Goal: Information Seeking & Learning: Learn about a topic

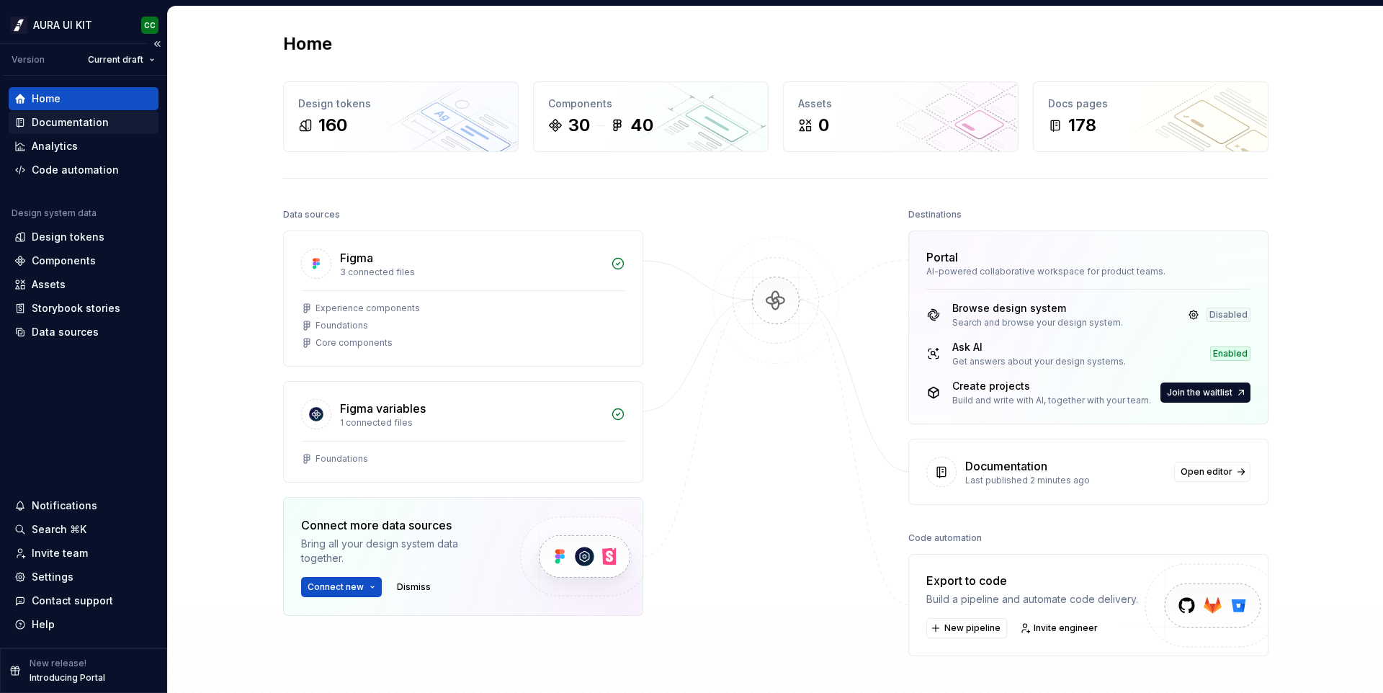
click at [97, 130] on div "Documentation" at bounding box center [84, 122] width 150 height 23
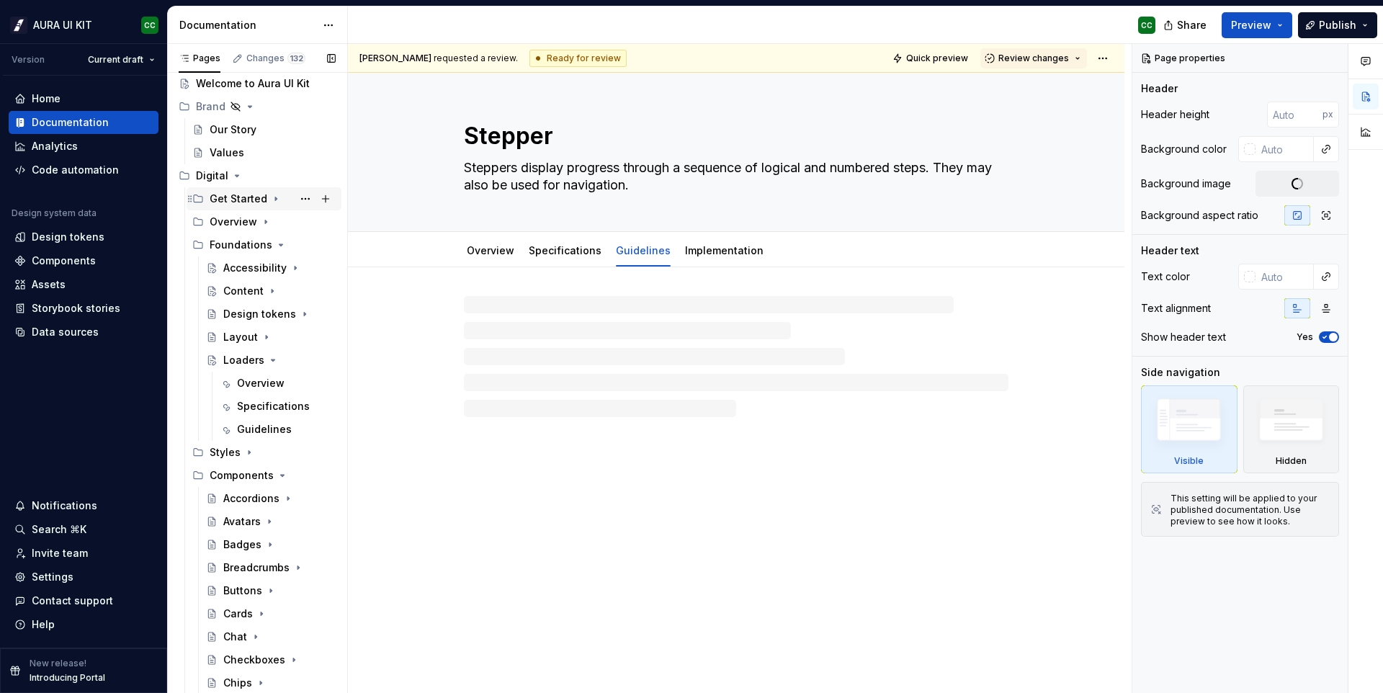
scroll to position [53, 0]
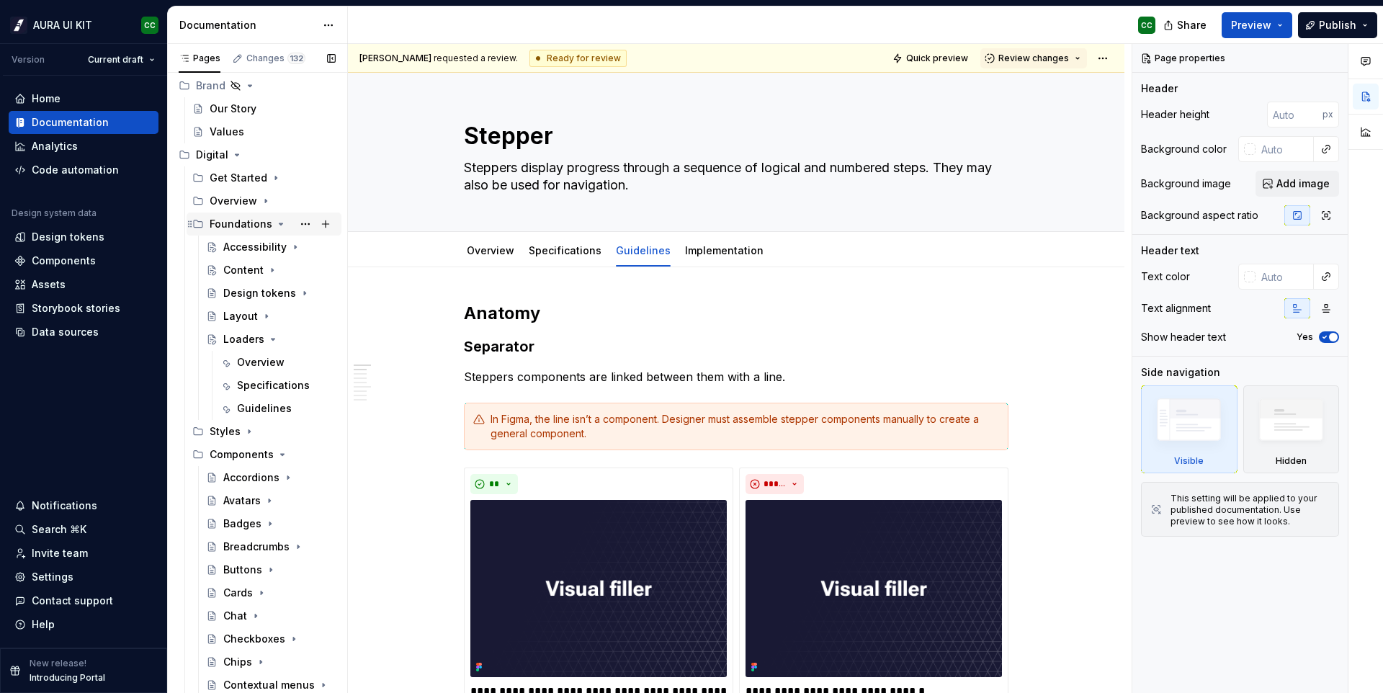
click at [280, 223] on icon "Page tree" at bounding box center [282, 223] width 4 height 1
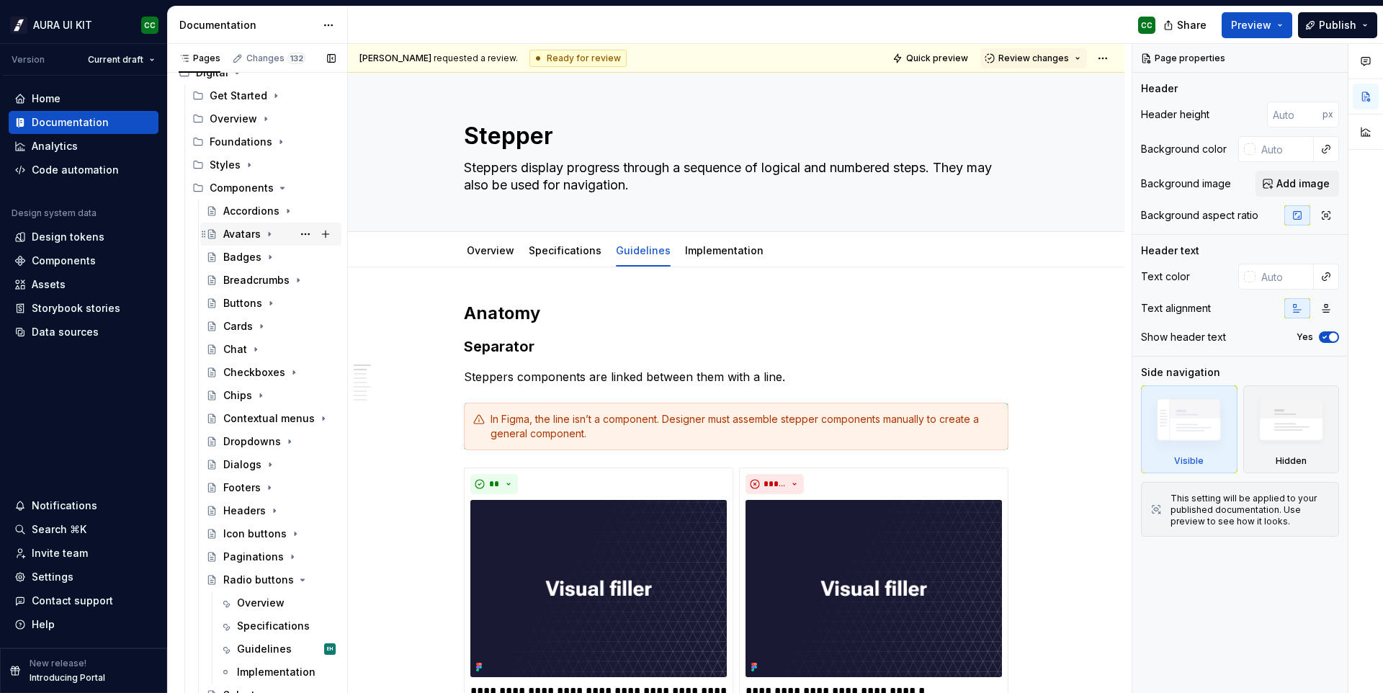
scroll to position [219, 0]
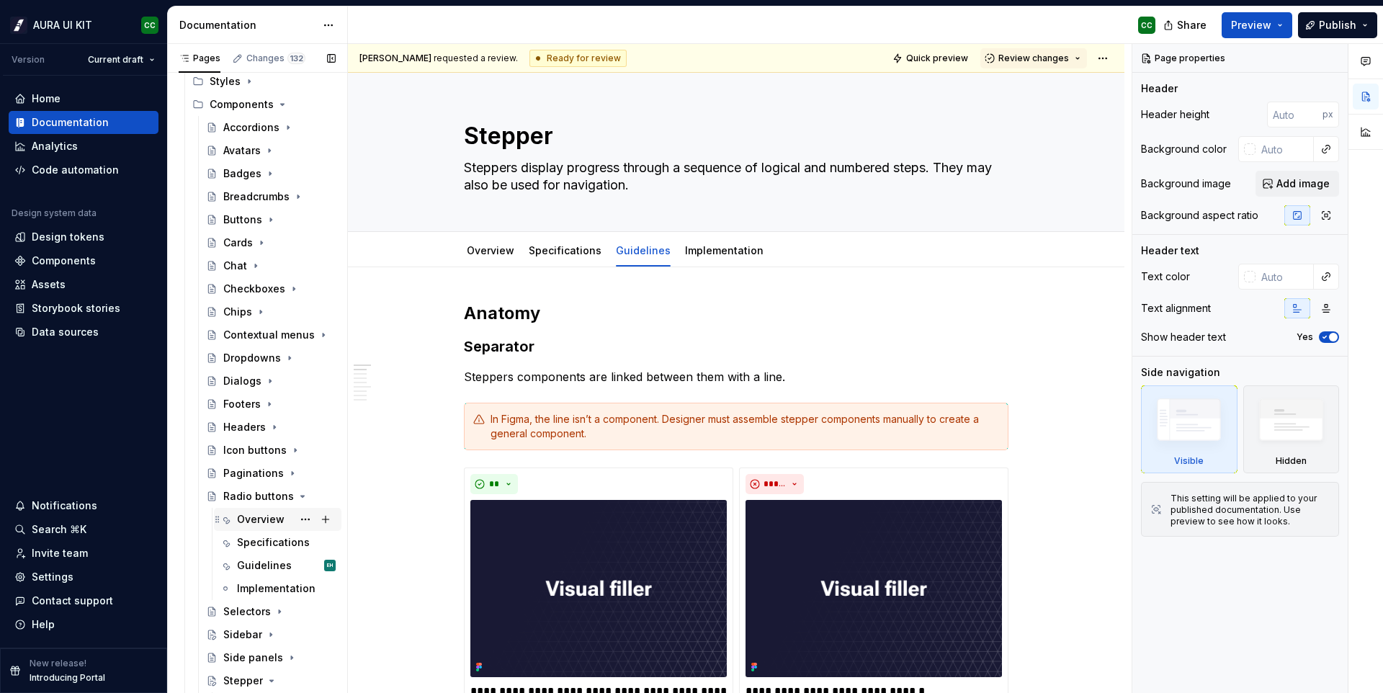
click at [257, 519] on div "Overview" at bounding box center [261, 519] width 48 height 14
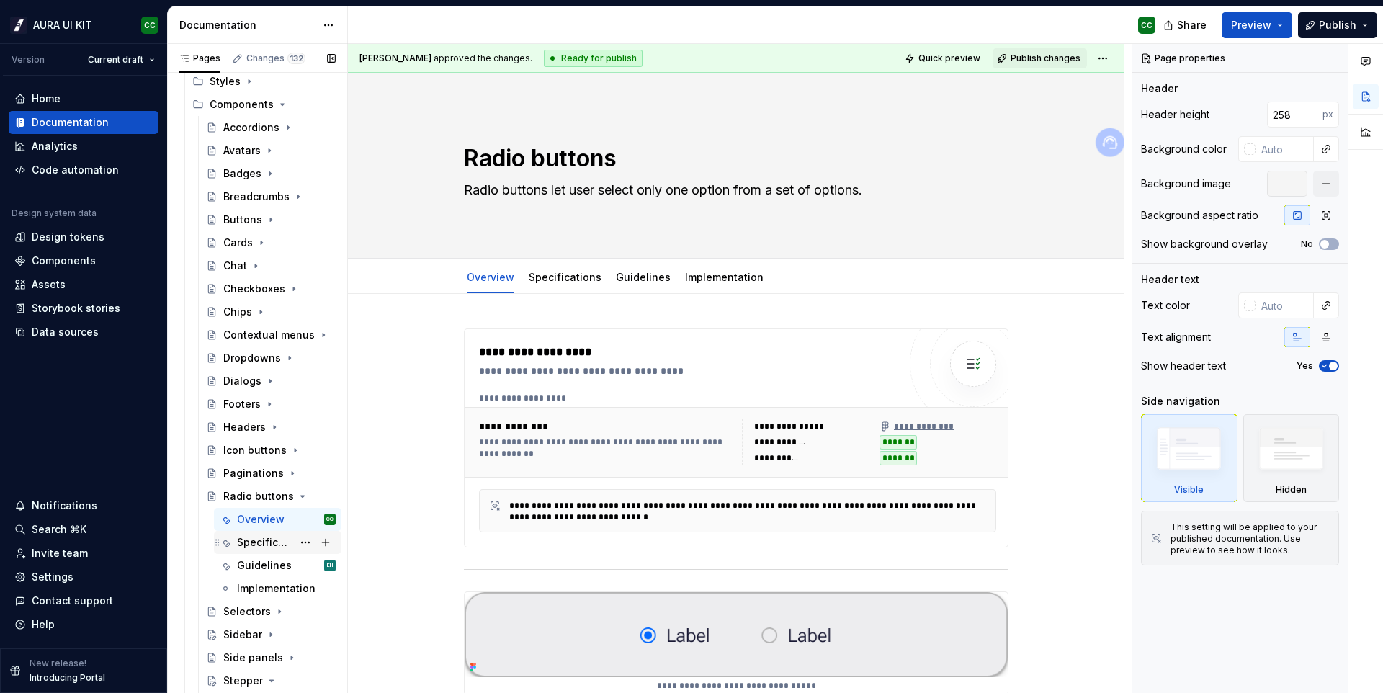
click at [251, 538] on div "Specifications" at bounding box center [264, 542] width 55 height 14
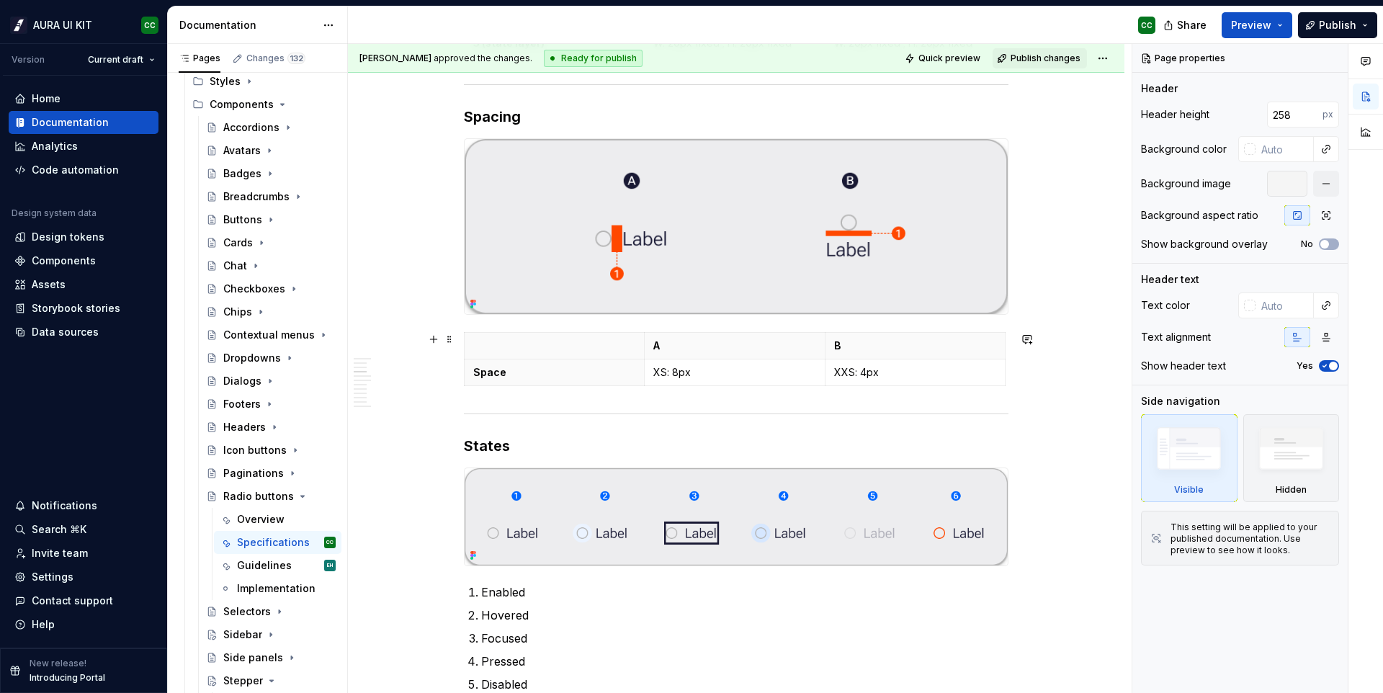
scroll to position [1264, 0]
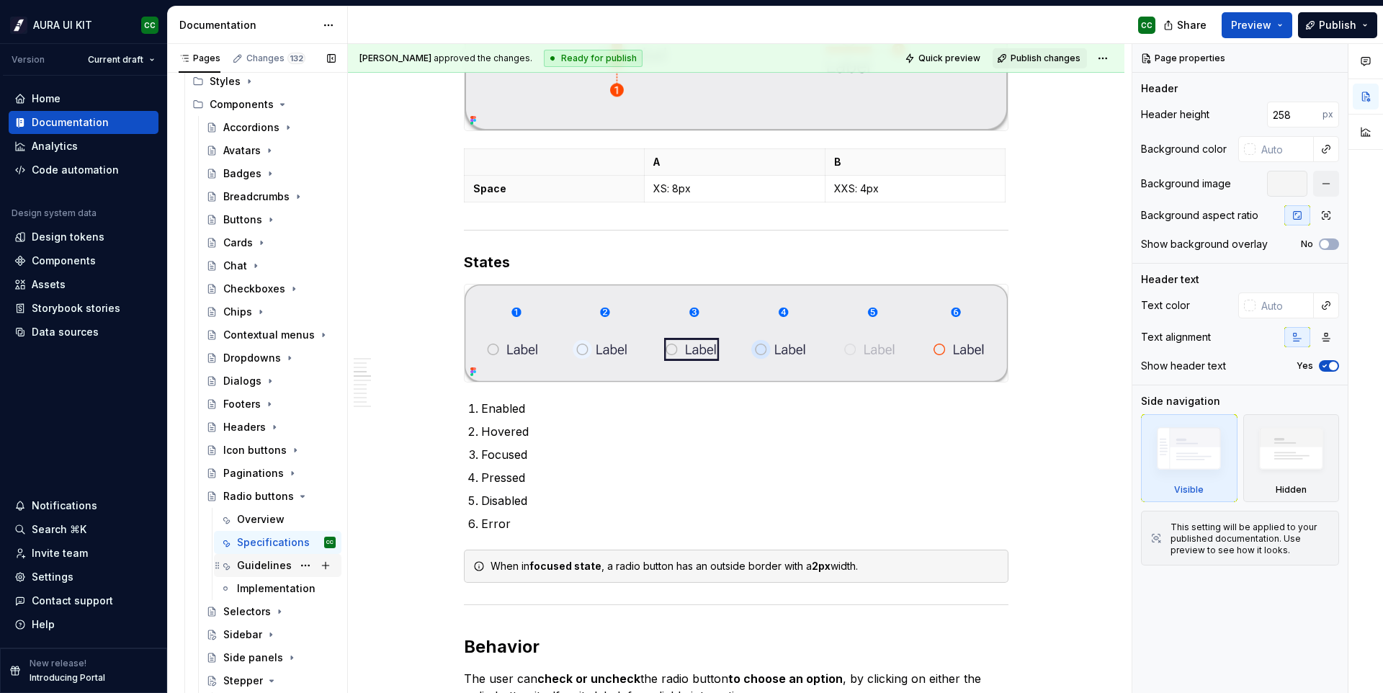
click at [249, 565] on div "Guidelines" at bounding box center [264, 565] width 55 height 14
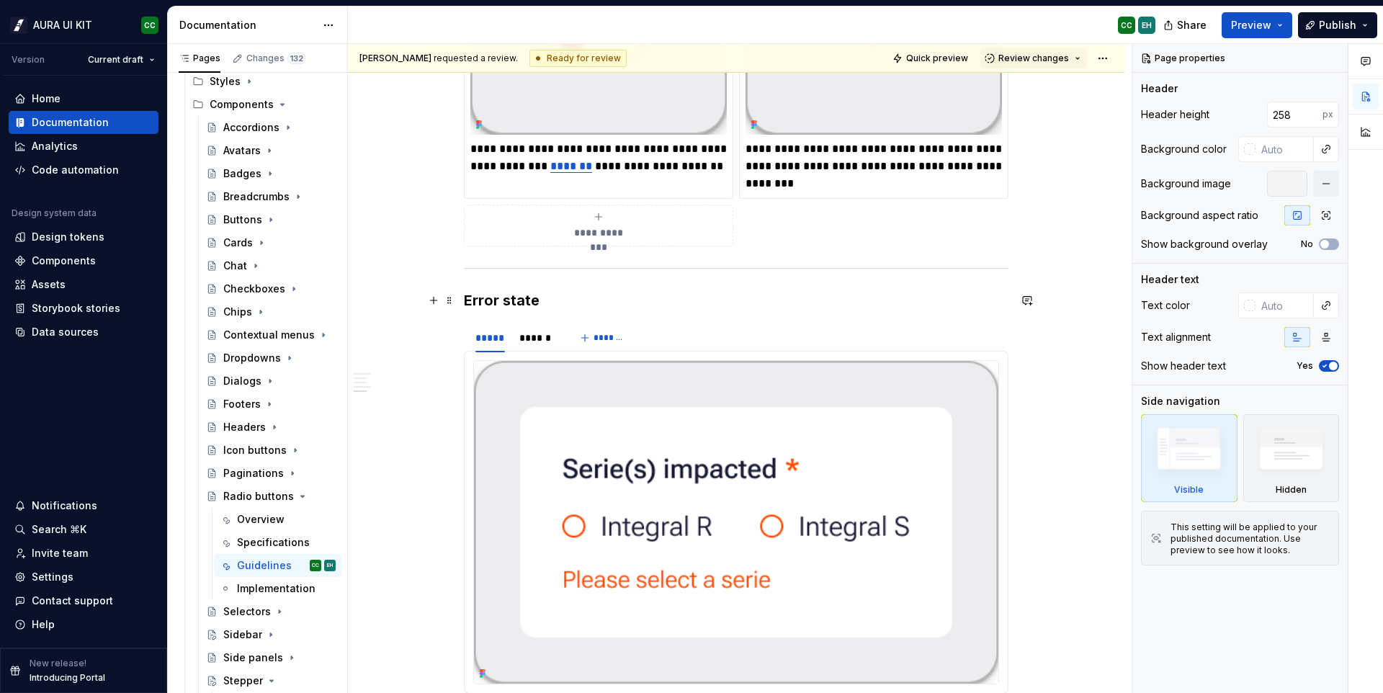
scroll to position [2993, 0]
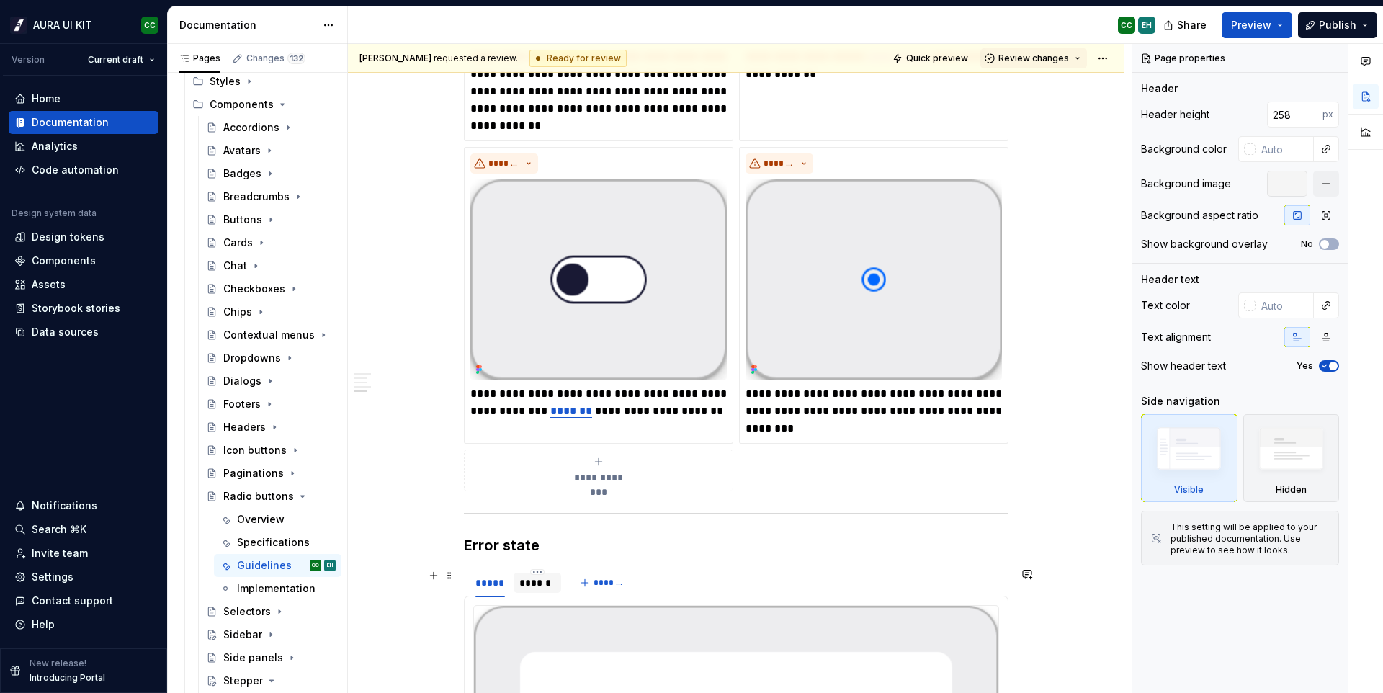
click at [547, 577] on div "******" at bounding box center [537, 583] width 36 height 14
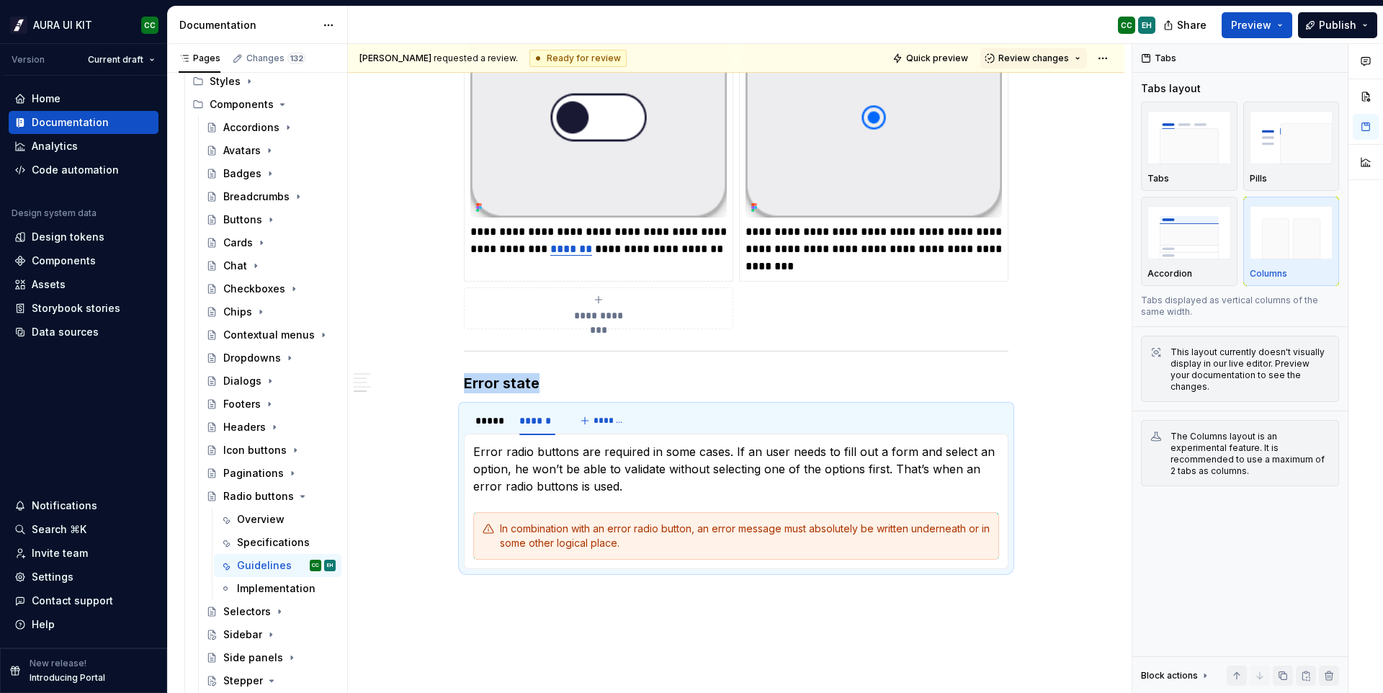
scroll to position [3190, 0]
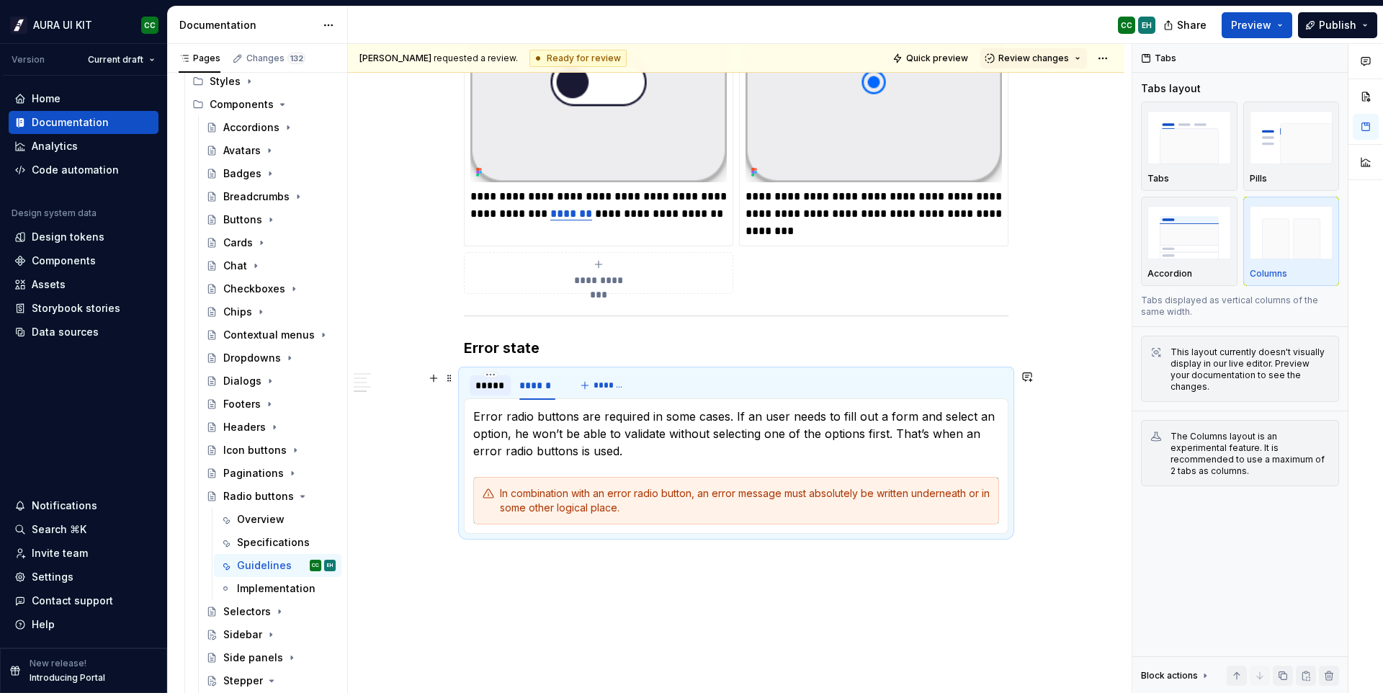
click at [489, 391] on div "*****" at bounding box center [490, 385] width 30 height 14
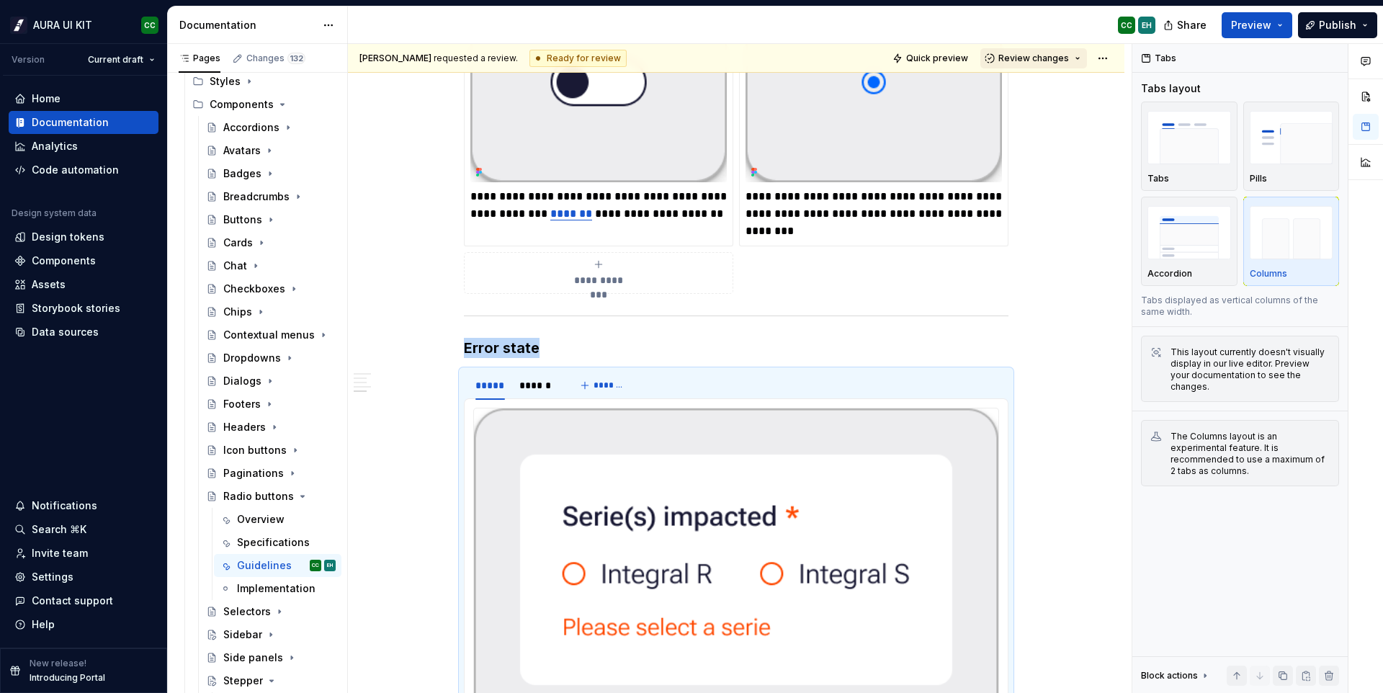
click at [1040, 61] on span "Review changes" at bounding box center [1033, 59] width 71 height 12
click at [1045, 93] on div "Approve" at bounding box center [1073, 86] width 126 height 14
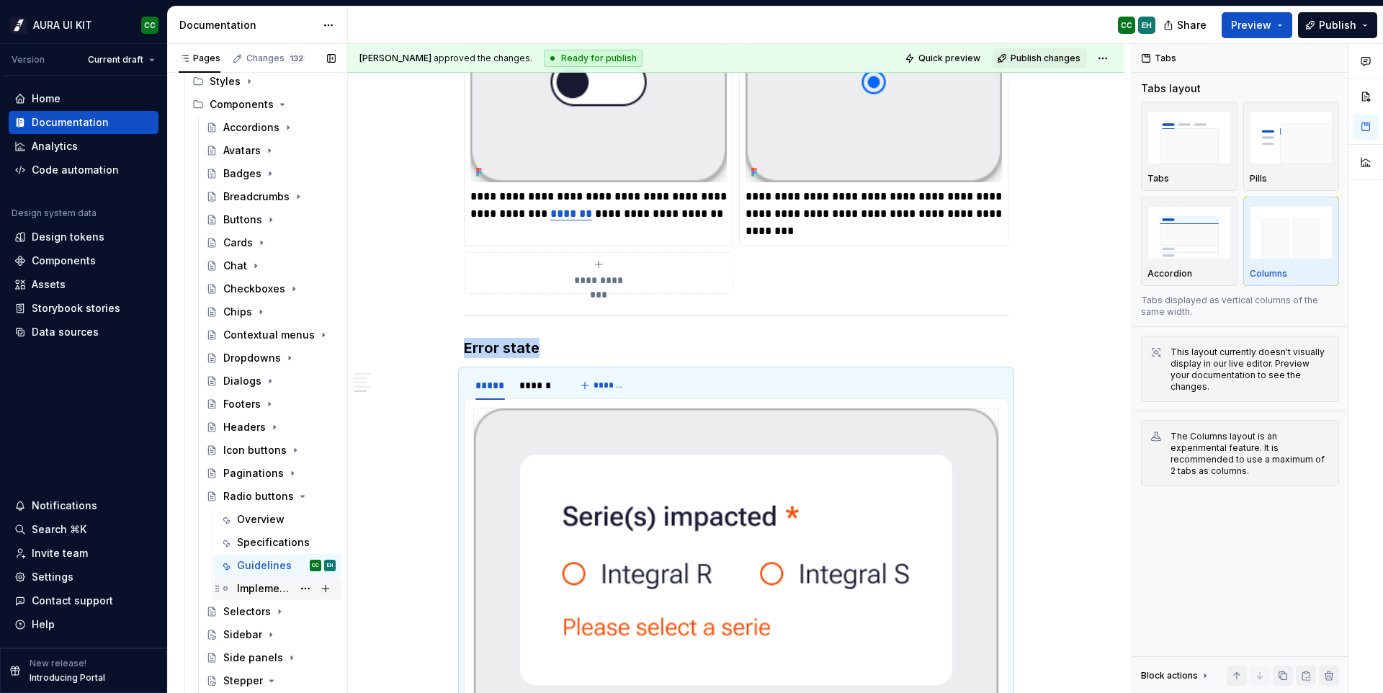
click at [265, 592] on div "Implementation" at bounding box center [264, 588] width 55 height 14
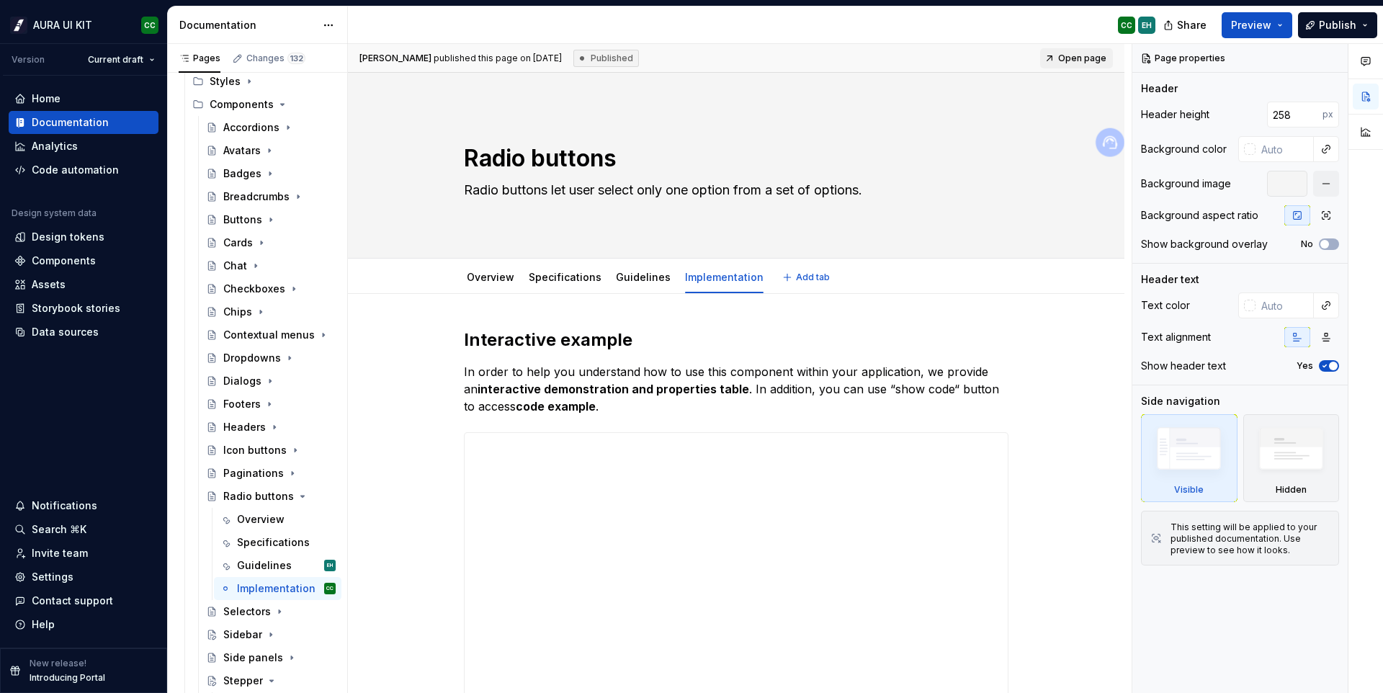
type textarea "*"
